Goal: Task Accomplishment & Management: Use online tool/utility

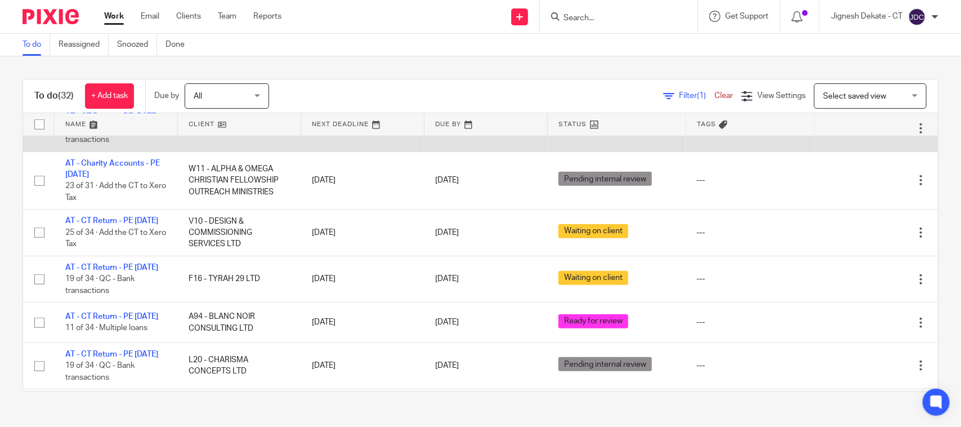
scroll to position [281, 0]
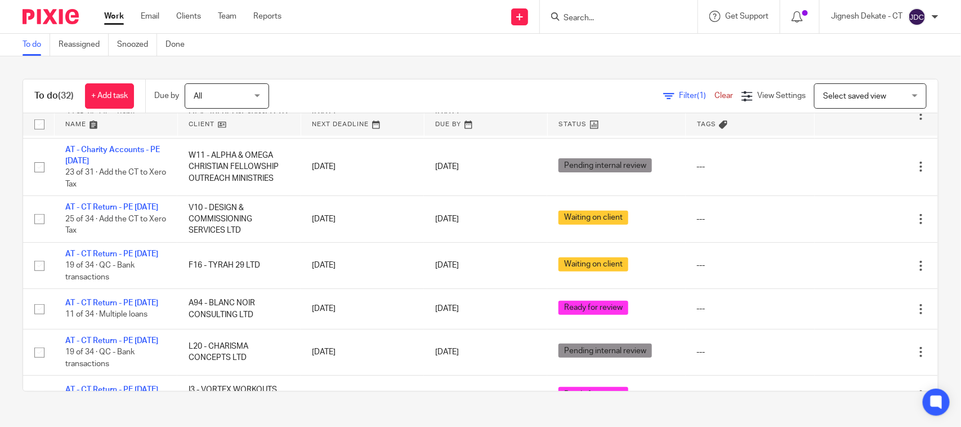
click at [26, 43] on link "To do" at bounding box center [37, 45] width 28 height 22
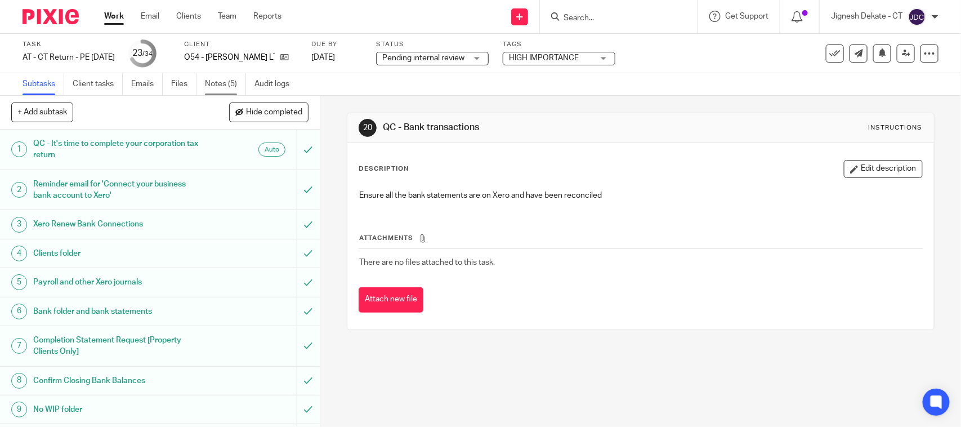
click at [210, 82] on link "Notes (5)" at bounding box center [225, 84] width 41 height 22
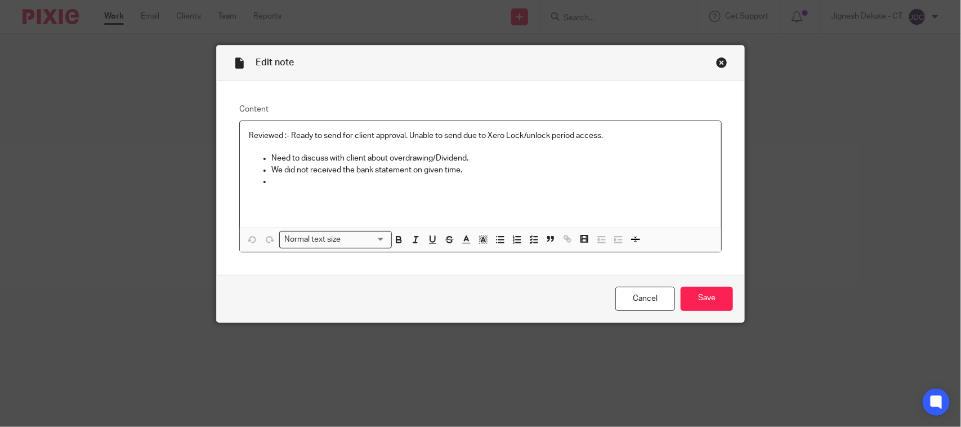
click at [310, 180] on p at bounding box center [491, 181] width 441 height 11
click at [304, 186] on p at bounding box center [491, 181] width 441 height 11
click at [716, 60] on div "Close this dialog window" at bounding box center [721, 62] width 11 height 11
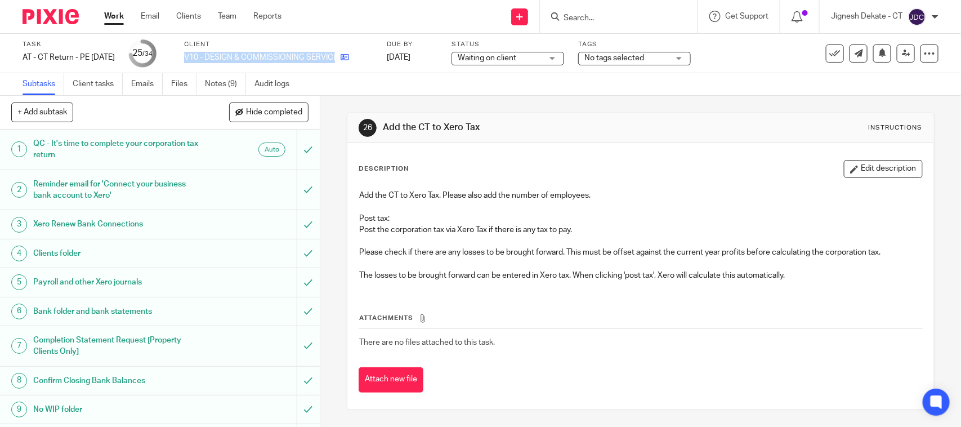
drag, startPoint x: 203, startPoint y: 57, endPoint x: 355, endPoint y: 53, distance: 151.4
click at [356, 53] on div "V10 - DESIGN & COMMISSIONING SERVICES LTD" at bounding box center [278, 57] width 189 height 11
copy div "V10 - DESIGN & COMMISSIONING SERVICES LTD"
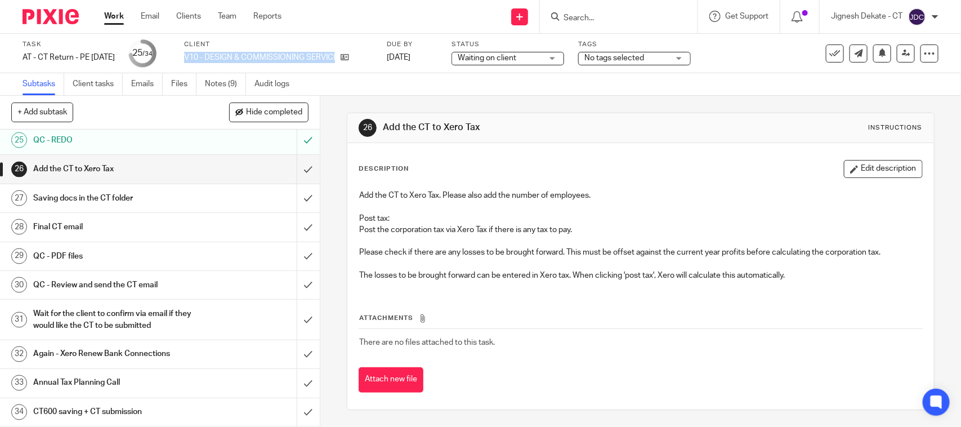
scroll to position [759, 0]
click at [98, 231] on h1 "Final CT email" at bounding box center [117, 226] width 168 height 17
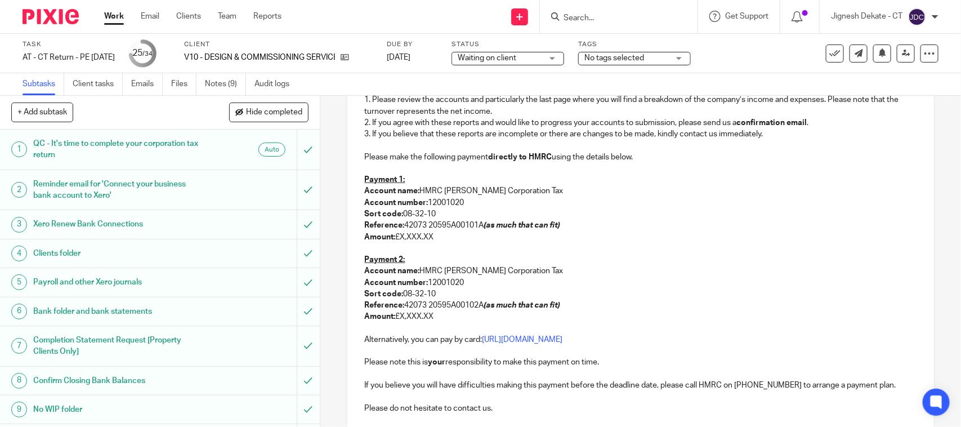
scroll to position [211, 0]
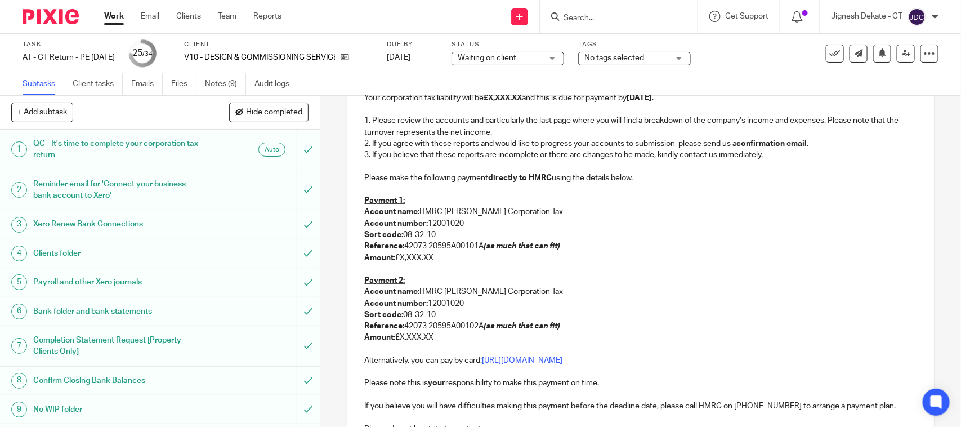
click at [476, 245] on p "Reference: 42073 20595A00101A (as much that can fit)" at bounding box center [640, 245] width 552 height 11
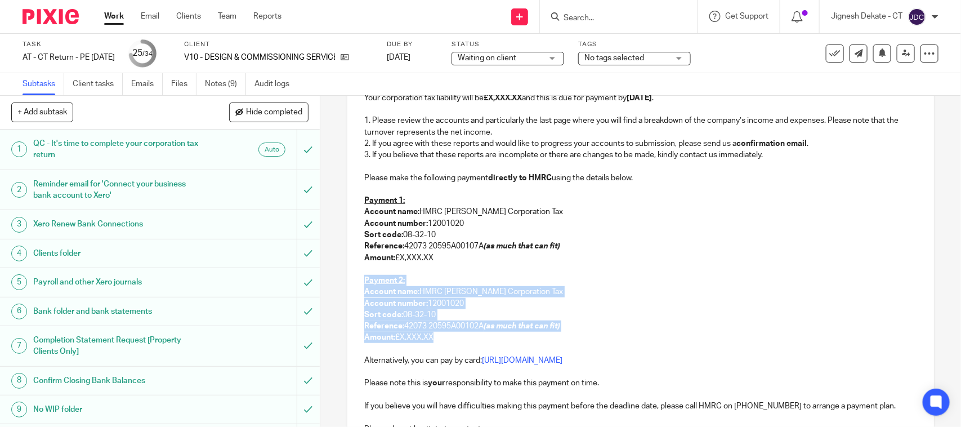
drag, startPoint x: 392, startPoint y: 269, endPoint x: 437, endPoint y: 342, distance: 85.1
click at [437, 342] on div "V10 - DESIGN & COMMISSIONING SERVICES LTD - Corporation Tax Return Dear Marcel,…" at bounding box center [640, 250] width 586 height 476
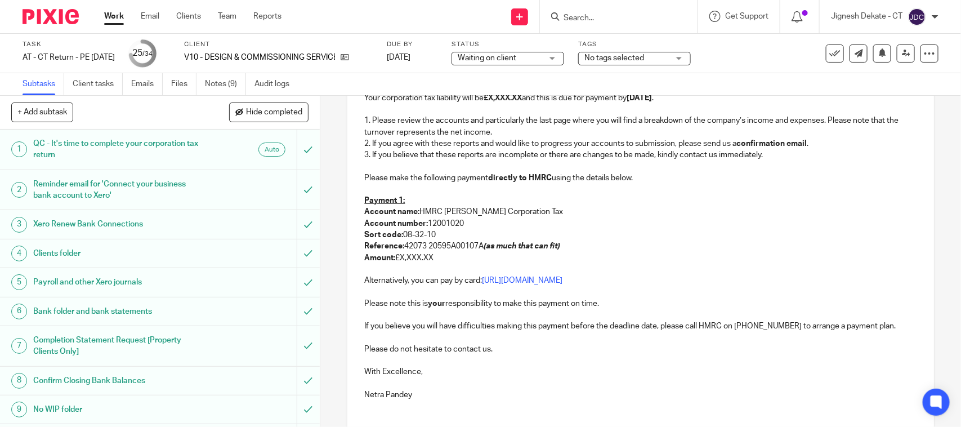
click at [451, 196] on p "Payment 1:" at bounding box center [640, 200] width 552 height 11
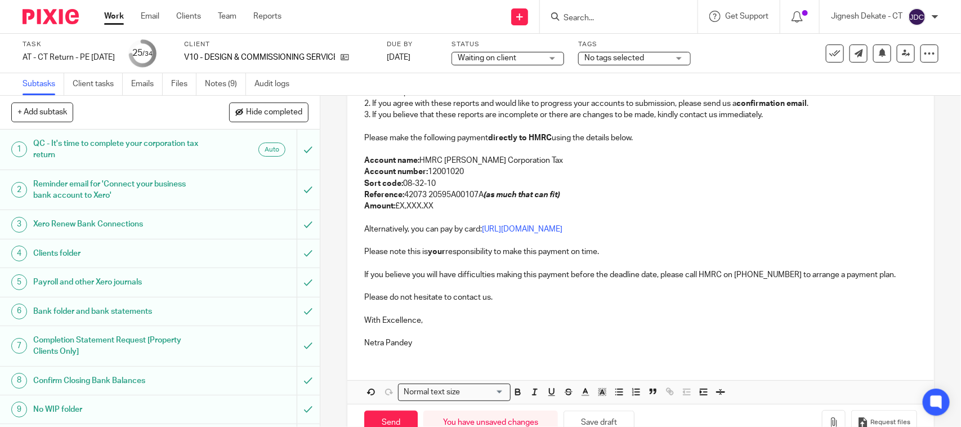
scroll to position [284, 0]
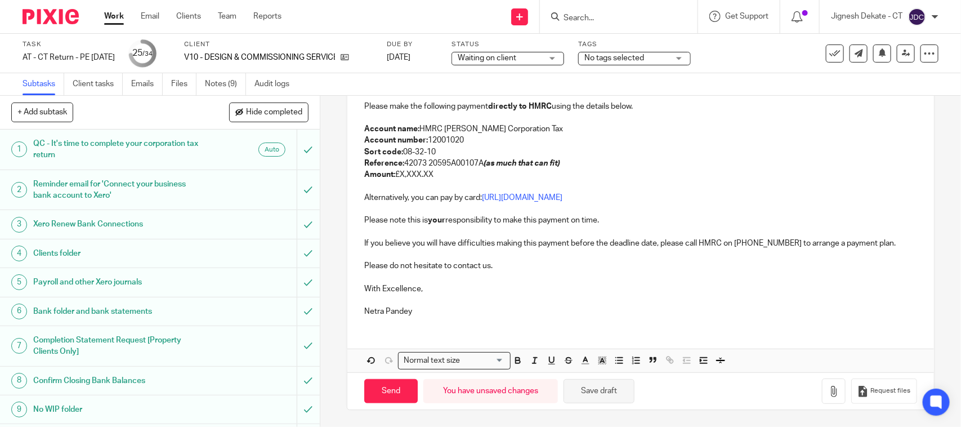
click at [584, 394] on button "Save draft" at bounding box center [598, 391] width 71 height 24
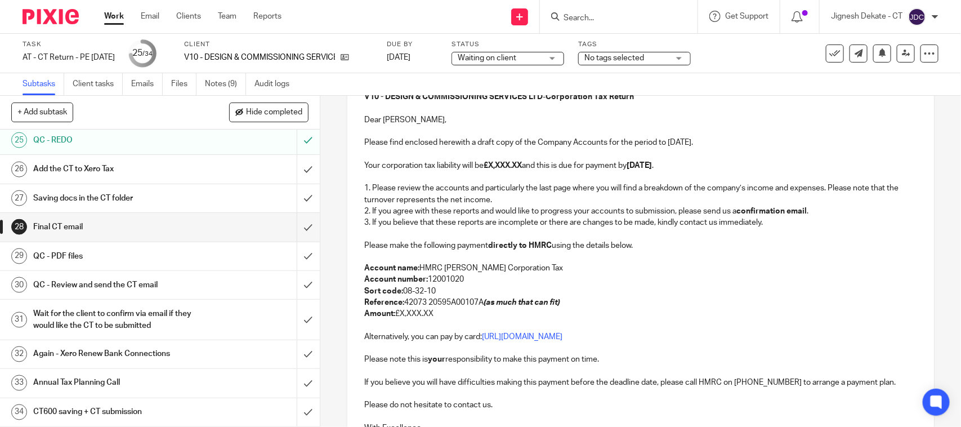
scroll to position [759, 0]
click at [214, 168] on div "Add the CT to Xero Tax" at bounding box center [159, 168] width 252 height 17
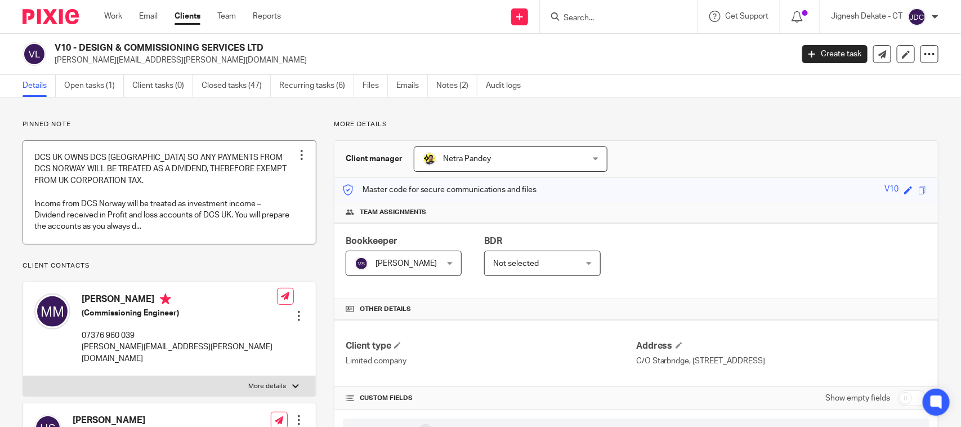
scroll to position [70, 0]
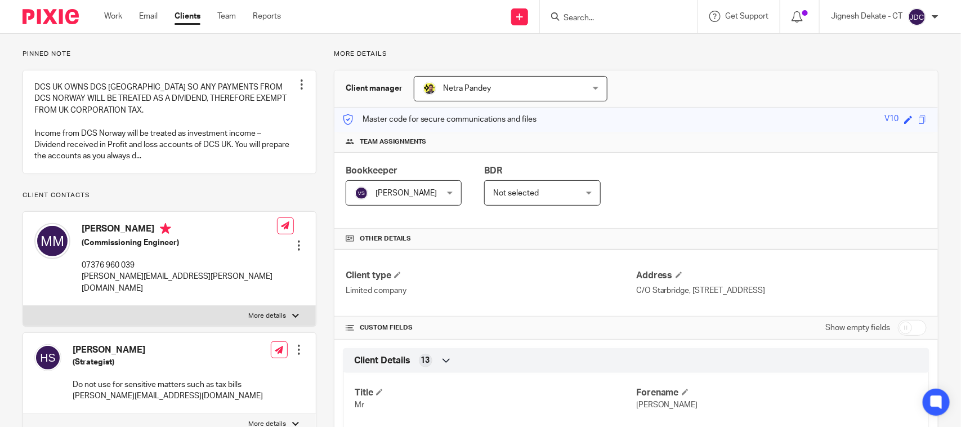
drag, startPoint x: 82, startPoint y: 241, endPoint x: 172, endPoint y: 243, distance: 90.1
click at [172, 237] on h4 "Marcel Van Mellaerts" at bounding box center [179, 230] width 195 height 14
copy h4 "Marcel Van Mellaerts"
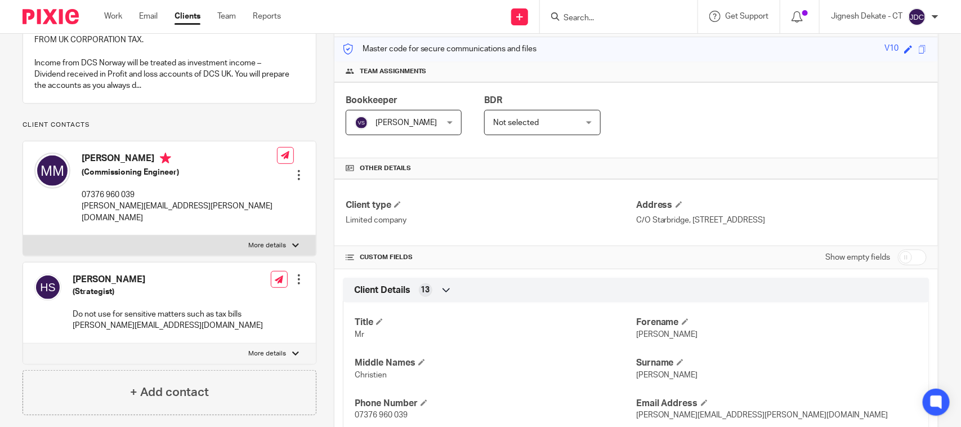
scroll to position [0, 0]
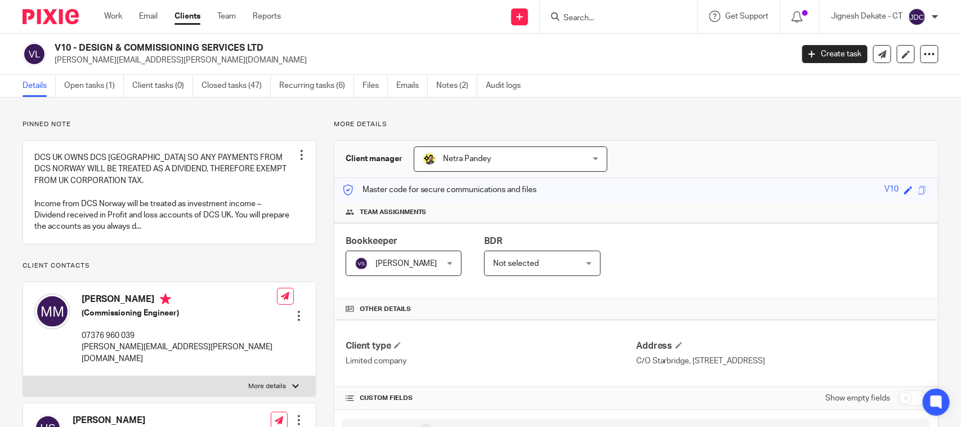
drag, startPoint x: 57, startPoint y: 46, endPoint x: 260, endPoint y: 46, distance: 203.2
click at [260, 46] on h2 "V10 - DESIGN & COMMISSIONING SERVICES LTD" at bounding box center [347, 48] width 584 height 12
copy h2 "V10 - DESIGN & COMMISSIONING SERVICES LTD"
click at [626, 126] on p "More details" at bounding box center [636, 124] width 604 height 9
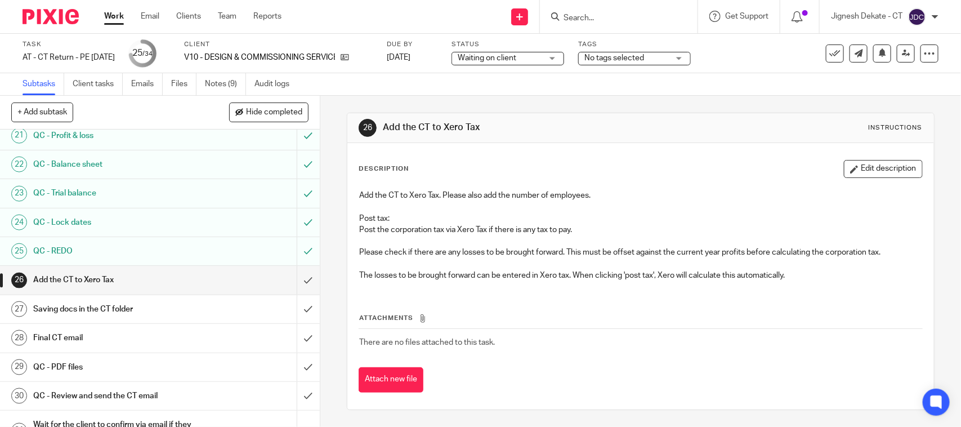
scroll to position [633, 0]
click at [289, 291] on input "submit" at bounding box center [160, 279] width 320 height 28
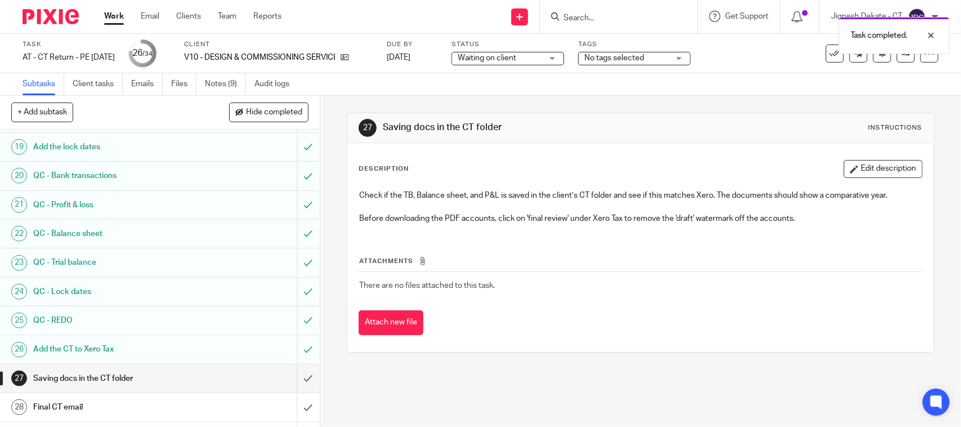
scroll to position [704, 0]
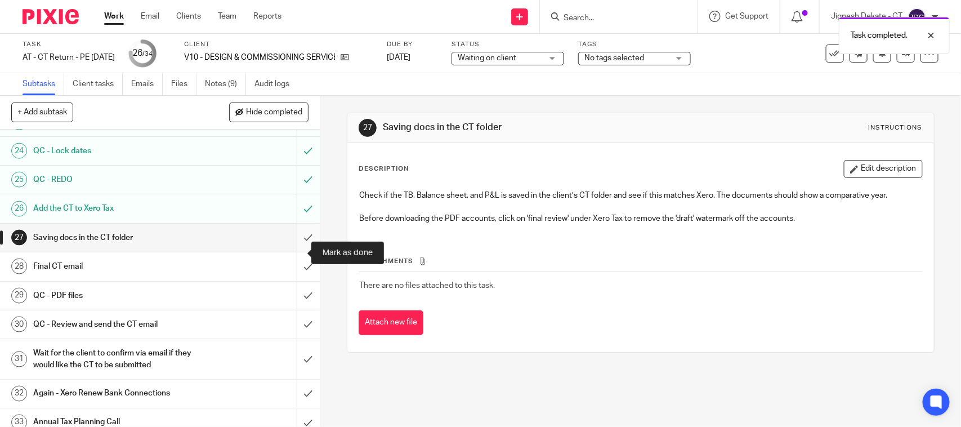
click at [293, 252] on input "submit" at bounding box center [160, 237] width 320 height 28
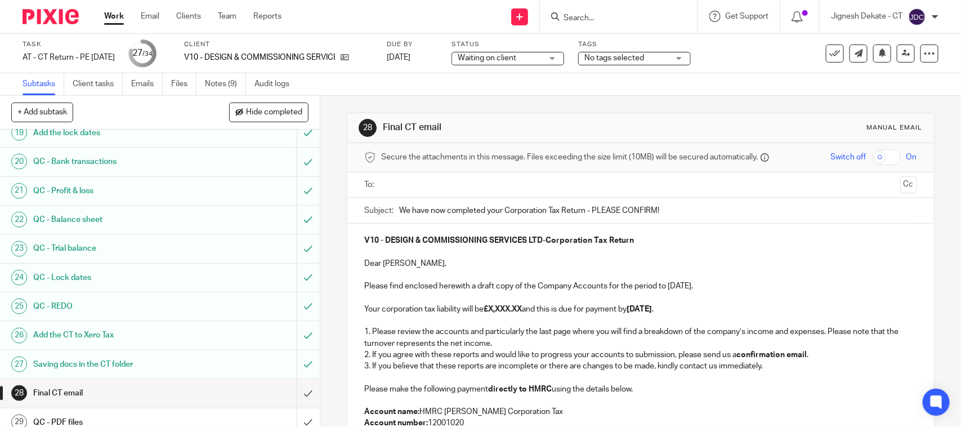
scroll to position [704, 0]
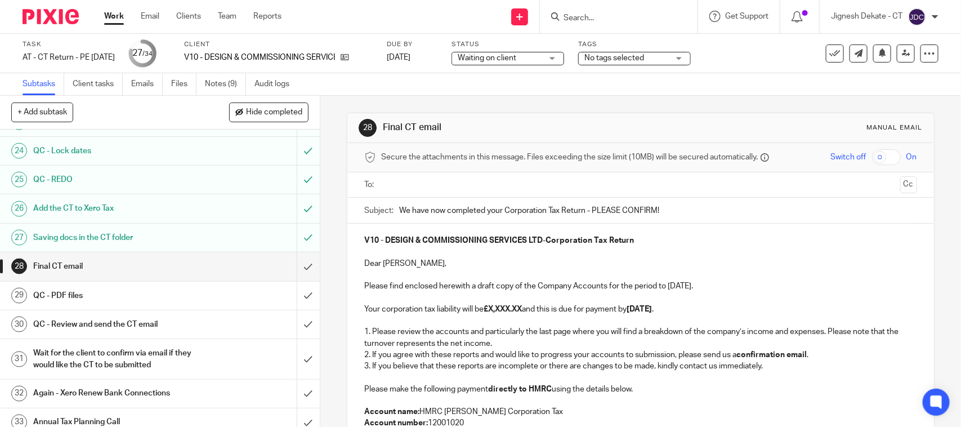
click at [485, 310] on strong "£X,XXX.XX" at bounding box center [502, 309] width 38 height 8
drag, startPoint x: 487, startPoint y: 310, endPoint x: 524, endPoint y: 312, distance: 36.7
click at [522, 312] on strong "£X,XXX.XX" at bounding box center [502, 309] width 38 height 8
click at [674, 287] on p "Please find enclosed herewith a draft copy of the Company Accounts for the peri…" at bounding box center [640, 285] width 552 height 11
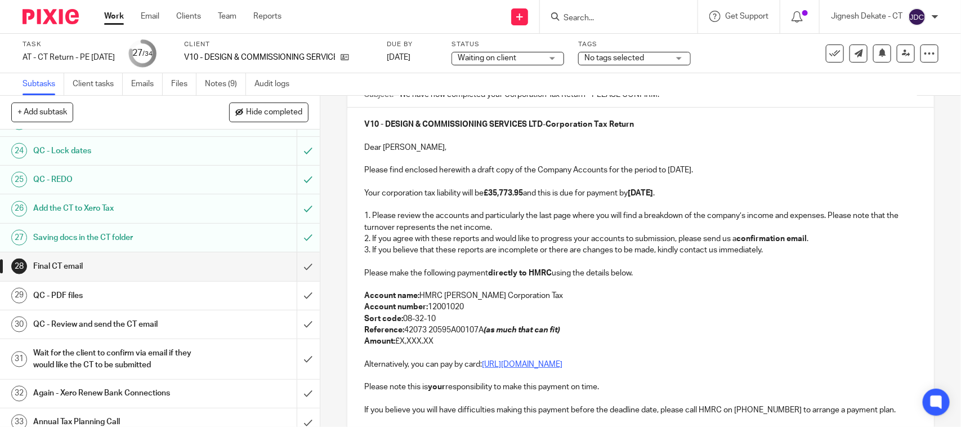
scroll to position [141, 0]
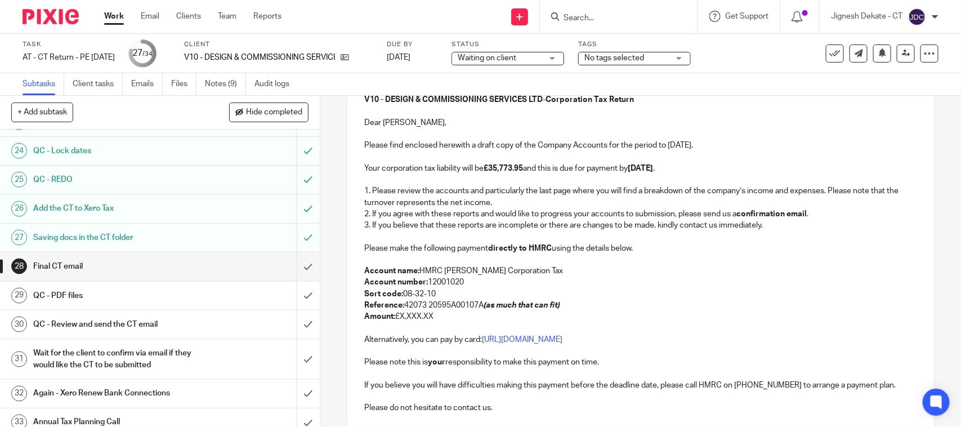
click at [431, 316] on p "Amount: £X,XXX.XX" at bounding box center [640, 316] width 552 height 11
click at [401, 316] on p "Amount: £X,XXX.XX" at bounding box center [640, 316] width 552 height 11
click at [398, 316] on p "Amount: £X,XXX.XX" at bounding box center [640, 316] width 552 height 11
click at [561, 277] on p "Account number: 12001020" at bounding box center [640, 281] width 552 height 11
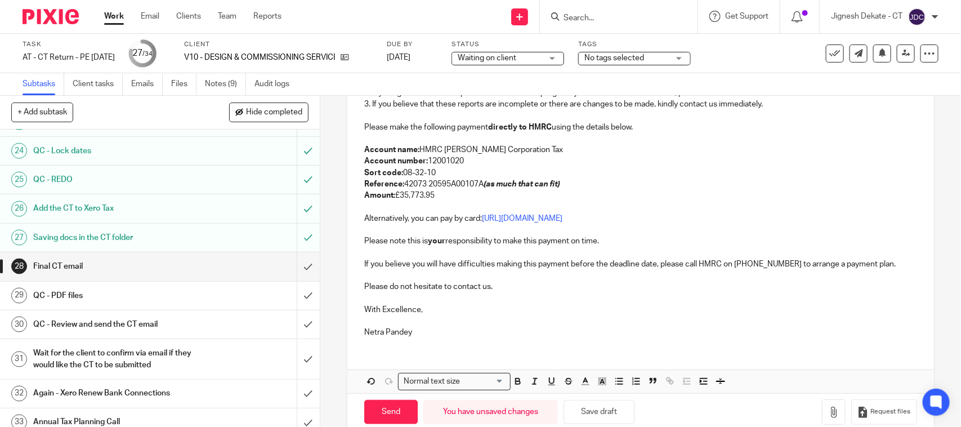
scroll to position [281, 0]
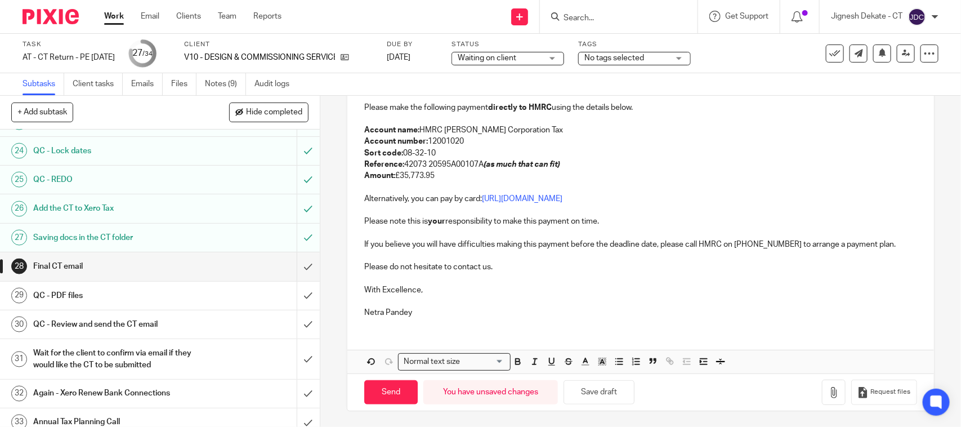
click at [414, 314] on p "Netra Pandey" at bounding box center [640, 312] width 552 height 11
click at [576, 395] on button "Save draft" at bounding box center [598, 391] width 71 height 24
click at [522, 320] on div "V10 - DESIGN & COMMISSIONING SERVICES LTD - Corporation Tax Return Dear Marcel,…" at bounding box center [640, 133] width 586 height 385
click at [504, 317] on div "V10 - DESIGN & COMMISSIONING SERVICES LTD - Corporation Tax Return Dear Marcel,…" at bounding box center [640, 133] width 586 height 385
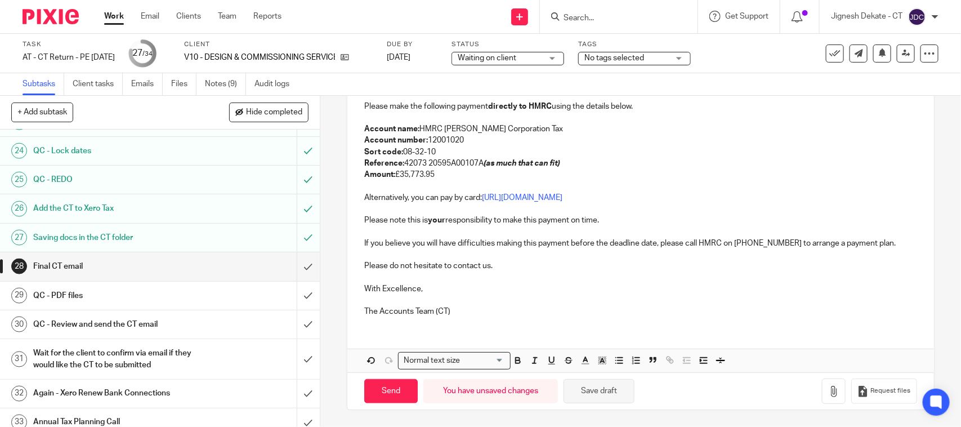
click at [592, 400] on button "Save draft" at bounding box center [598, 391] width 71 height 24
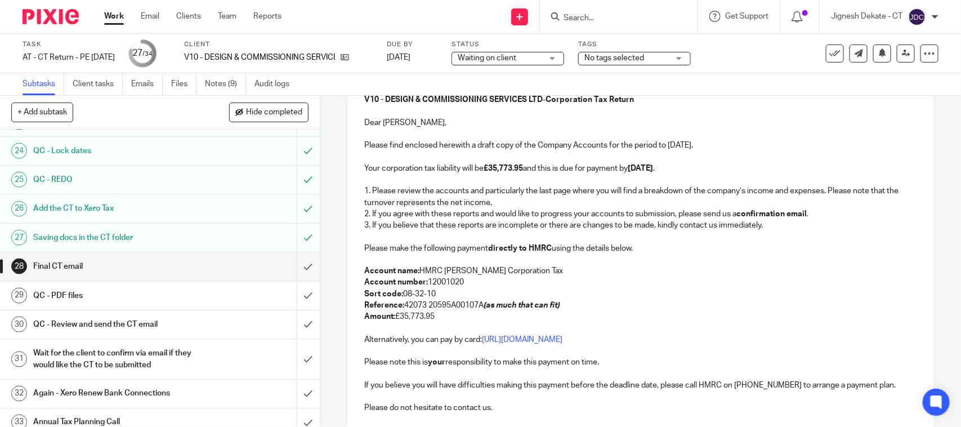
scroll to position [211, 0]
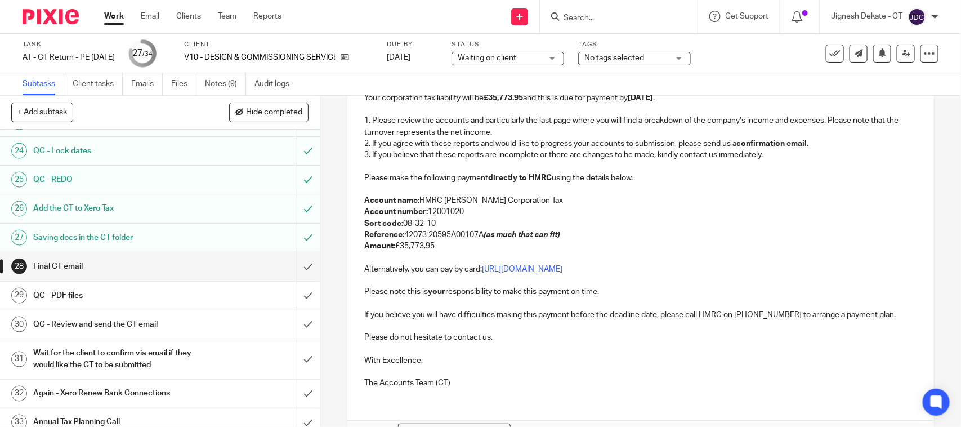
click at [556, 347] on p at bounding box center [640, 348] width 552 height 11
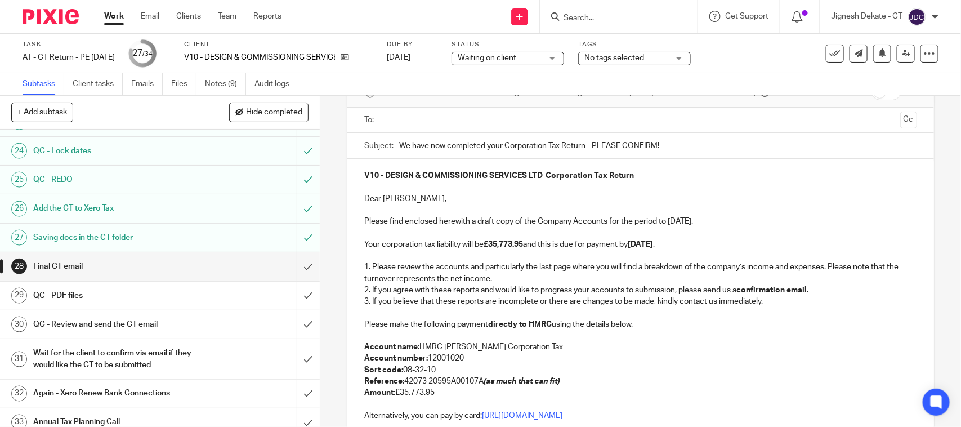
scroll to position [0, 0]
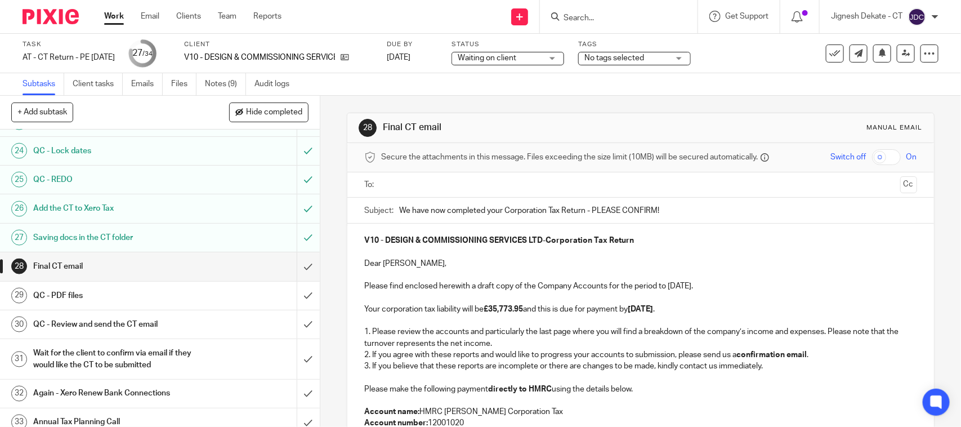
click at [408, 179] on input "text" at bounding box center [640, 184] width 510 height 13
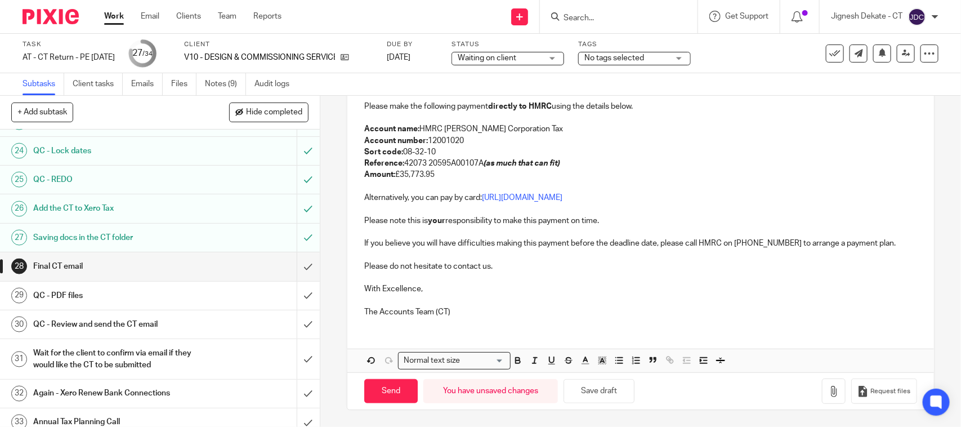
scroll to position [287, 0]
click at [609, 392] on button "Save draft" at bounding box center [598, 391] width 71 height 24
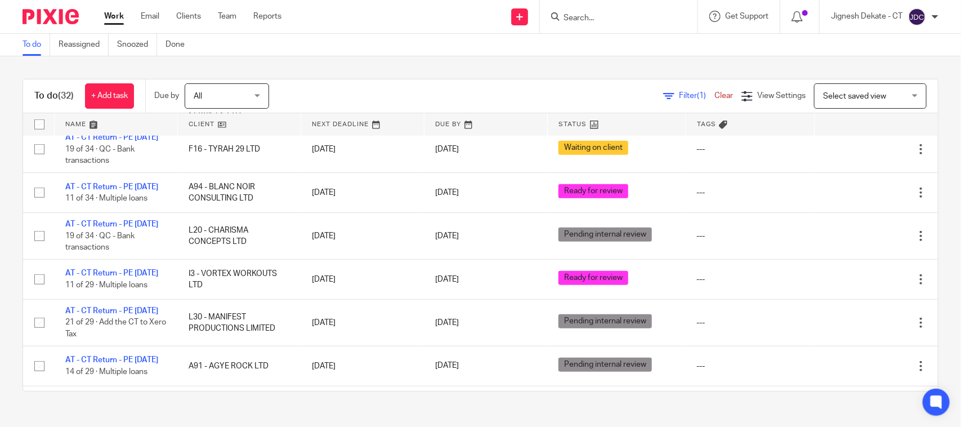
scroll to position [422, 0]
